Goal: Navigation & Orientation: Find specific page/section

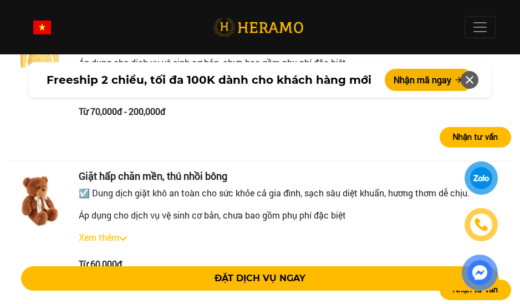
scroll to position [2274, 0]
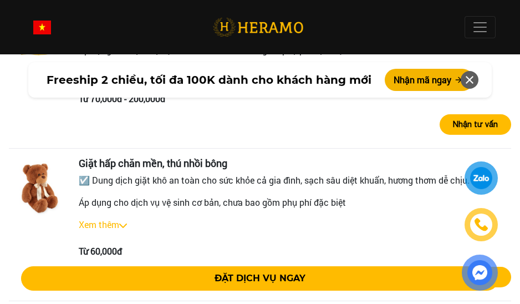
click at [108, 219] on link "Xem thêm" at bounding box center [99, 225] width 40 height 12
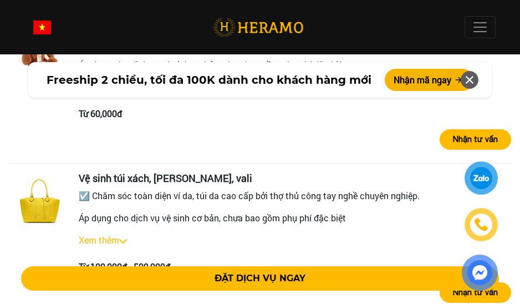
scroll to position [2551, 0]
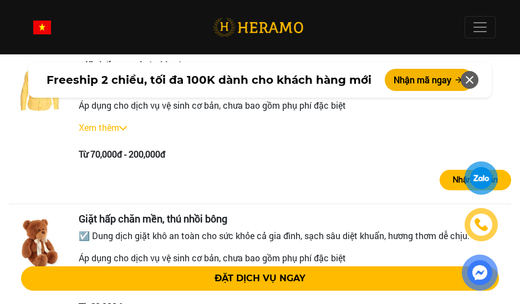
scroll to position [2274, 0]
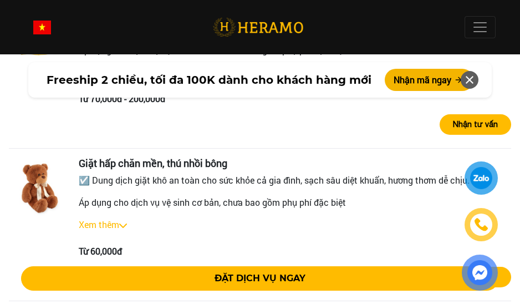
click at [102, 219] on link "Xem thêm" at bounding box center [99, 225] width 40 height 12
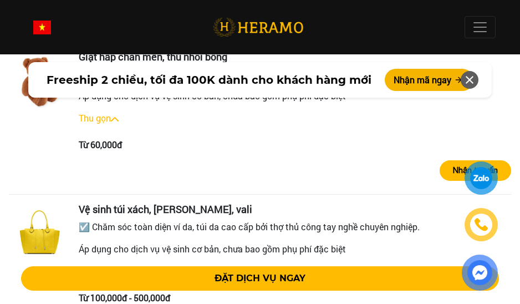
scroll to position [2496, 0]
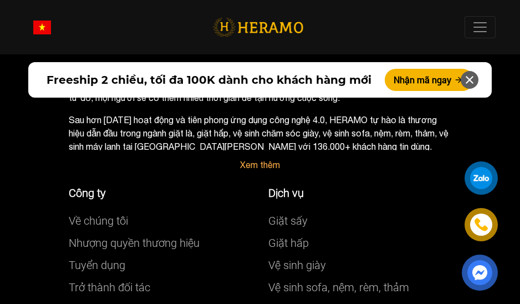
scroll to position [6866, 0]
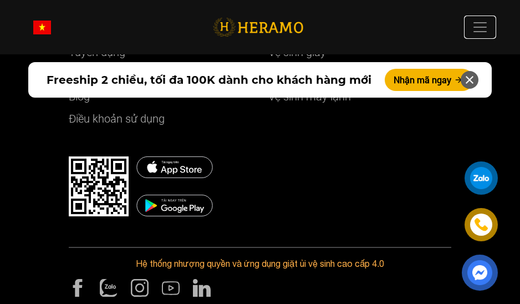
click at [484, 31] on span at bounding box center [480, 27] width 17 height 17
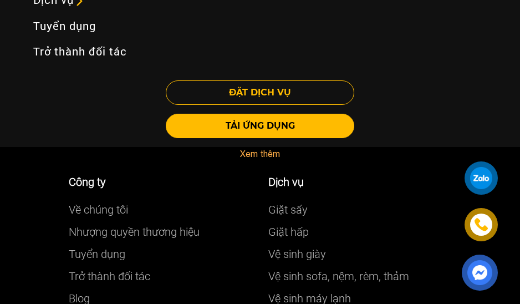
scroll to position [6644, 0]
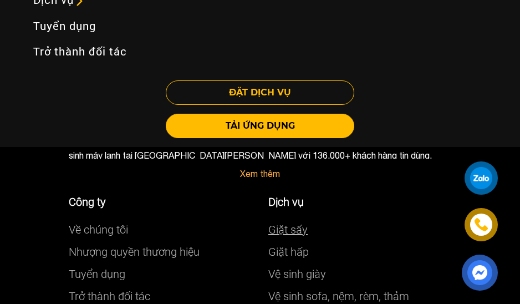
click at [289, 223] on link "Giặt sấy" at bounding box center [287, 229] width 39 height 13
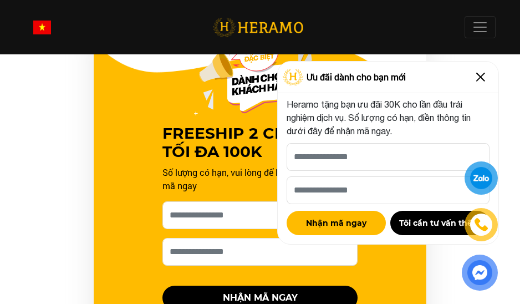
scroll to position [1276, 0]
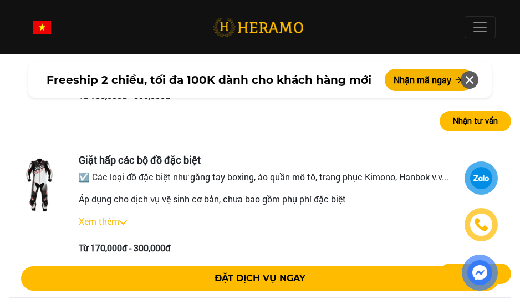
scroll to position [2718, 0]
